Goal: Check status

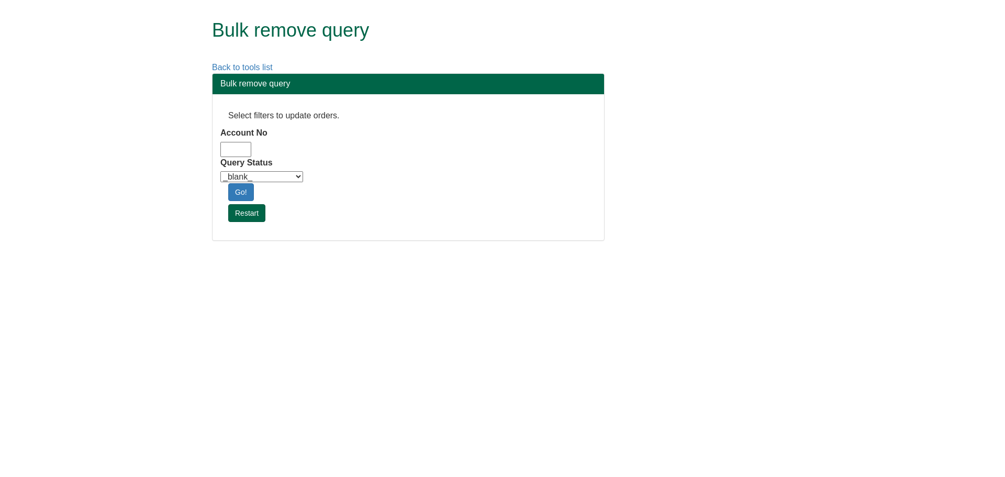
click at [226, 148] on input "Account No" at bounding box center [235, 149] width 31 height 15
type input "a"
type input "adm10"
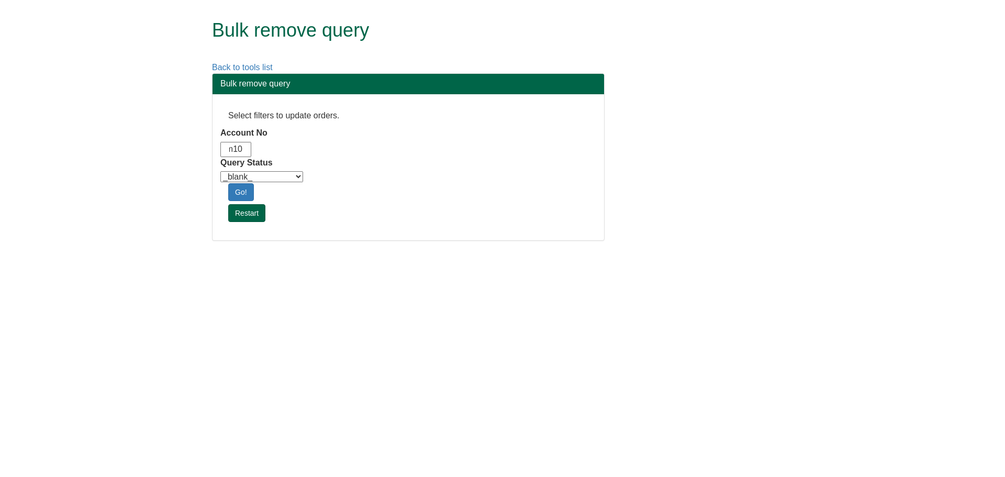
click at [273, 179] on select "_blank_ Customer Credit_Control Purchasing Internal Other Address High_Value Co…" at bounding box center [261, 176] width 83 height 11
select select "Automation_Check"
click at [220, 171] on select "_blank_ Customer Credit_Control Purchasing Internal Other Address High_Value Co…" at bounding box center [261, 176] width 83 height 11
click at [236, 191] on link "Go!" at bounding box center [241, 192] width 26 height 18
